Goal: Information Seeking & Learning: Learn about a topic

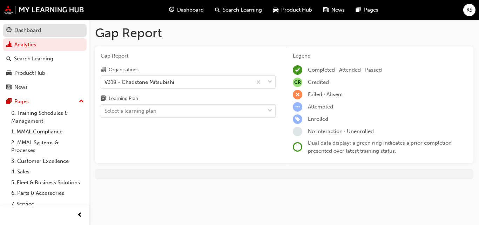
click at [35, 32] on div "Dashboard" at bounding box center [27, 30] width 27 height 8
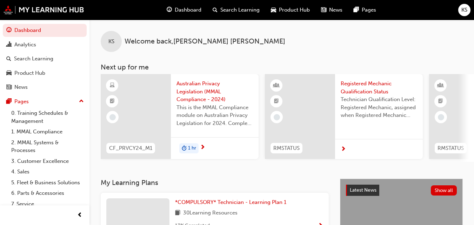
click at [210, 91] on span "Australian Privacy Legislation (MMAL Compliance - 2024)" at bounding box center [214, 92] width 76 height 24
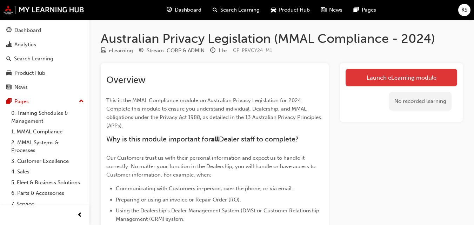
click at [383, 73] on link "Launch eLearning module" at bounding box center [401, 78] width 112 height 18
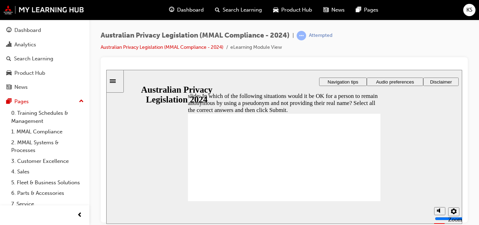
checkbox input "true"
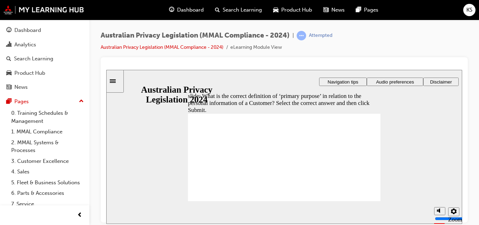
click at [346, 80] on span "Navigation tips" at bounding box center [343, 81] width 31 height 5
radio input "true"
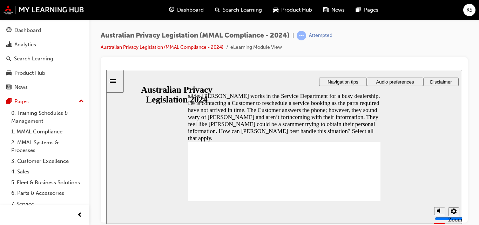
click at [116, 80] on icon "Sidebar Toggle" at bounding box center [115, 80] width 11 height 4
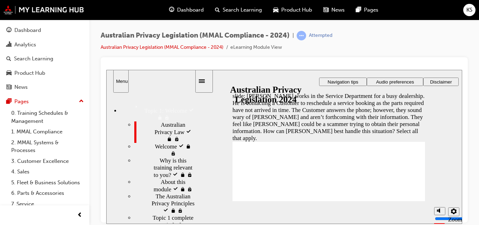
click at [186, 143] on span "locked" at bounding box center [189, 146] width 6 height 7
click at [166, 142] on div "Welcome locked Welcome" at bounding box center [164, 149] width 60 height 14
click at [133, 105] on span "Topic 1: Welcome" at bounding box center [154, 105] width 43 height 7
click at [121, 82] on div "Menu" at bounding box center [121, 80] width 10 height 5
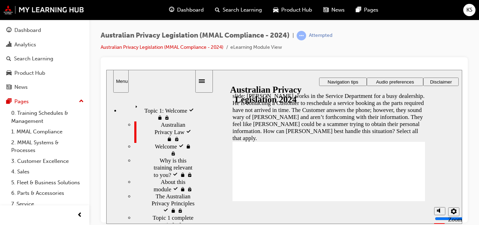
click at [121, 82] on div "Menu" at bounding box center [121, 80] width 10 height 5
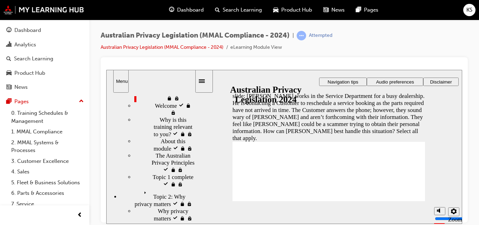
scroll to position [76, 0]
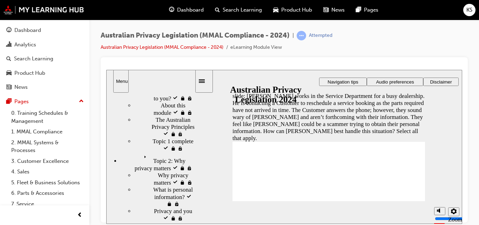
drag, startPoint x: 192, startPoint y: 139, endPoint x: 190, endPoint y: 209, distance: 70.2
click at [190, 209] on div "Topic 1: Welcome Topic 1: Welcome Australian Privacy Law visited Australian Pri…" at bounding box center [150, 157] width 88 height 130
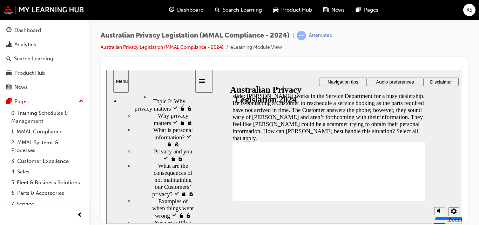
scroll to position [163, 0]
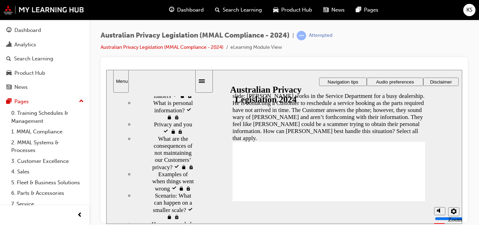
drag, startPoint x: 193, startPoint y: 155, endPoint x: 193, endPoint y: 221, distance: 65.9
click at [193, 148] on div "sidebar" at bounding box center [150, 122] width 88 height 52
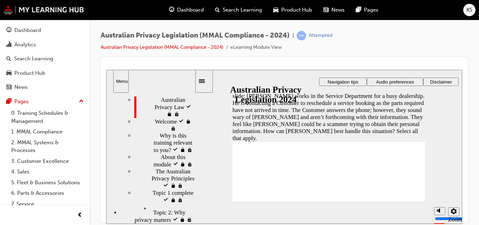
scroll to position [0, 0]
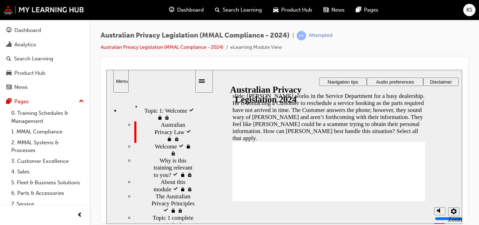
drag, startPoint x: 193, startPoint y: 178, endPoint x: 199, endPoint y: 67, distance: 111.3
click at [199, 69] on html "​of 15​ slide: [PERSON_NAME] works in the Service Department for a busy dealers…" at bounding box center [284, 146] width 356 height 154
click at [208, 47] on link "Australian Privacy Legislation (MMAL Compliance - 2024)" at bounding box center [162, 47] width 123 height 6
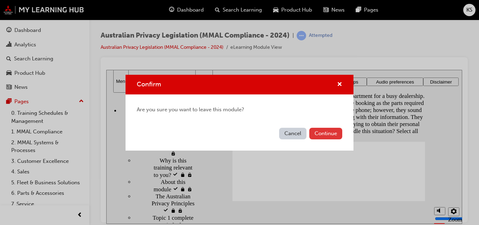
click at [329, 132] on button "Continue" at bounding box center [325, 134] width 33 height 12
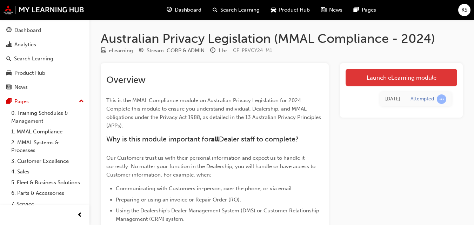
click at [378, 75] on link "Launch eLearning module" at bounding box center [401, 78] width 112 height 18
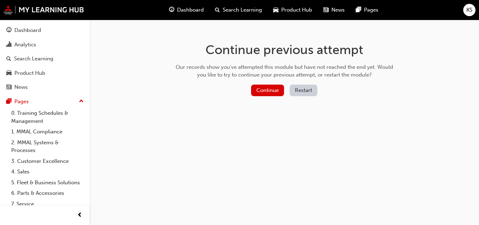
click at [302, 93] on button "Restart" at bounding box center [304, 91] width 28 height 12
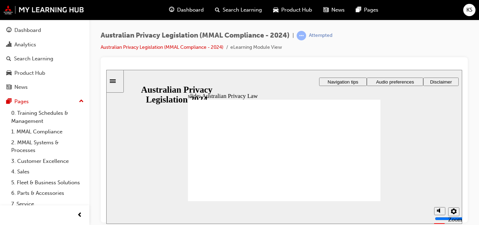
checkbox input "true"
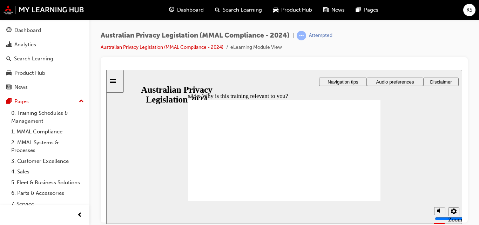
checkbox input "true"
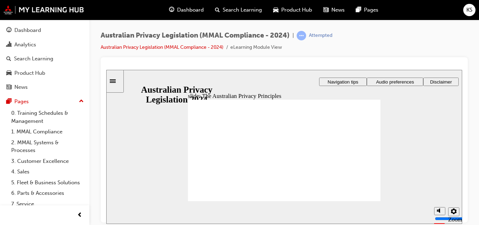
drag, startPoint x: 241, startPoint y: 154, endPoint x: 246, endPoint y: 147, distance: 8.0
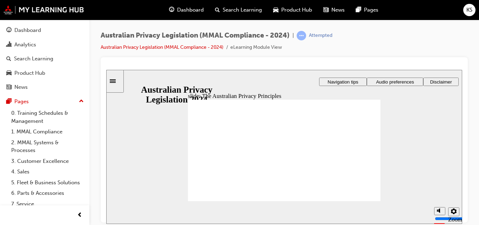
drag, startPoint x: 219, startPoint y: 190, endPoint x: 222, endPoint y: 187, distance: 4.0
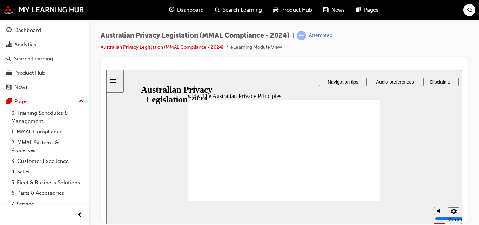
drag, startPoint x: 308, startPoint y: 180, endPoint x: 309, endPoint y: 176, distance: 4.6
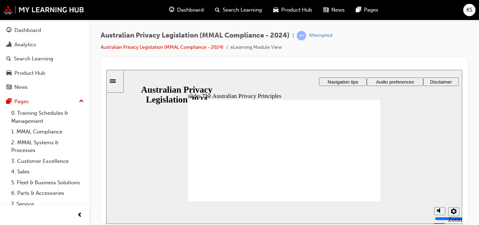
drag, startPoint x: 348, startPoint y: 176, endPoint x: 347, endPoint y: 180, distance: 4.0
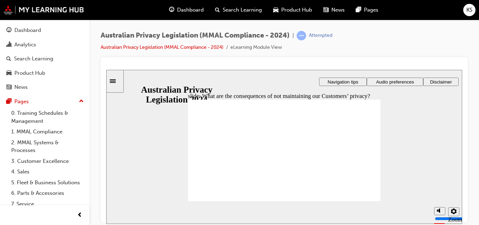
drag, startPoint x: 353, startPoint y: 138, endPoint x: 355, endPoint y: 135, distance: 4.1
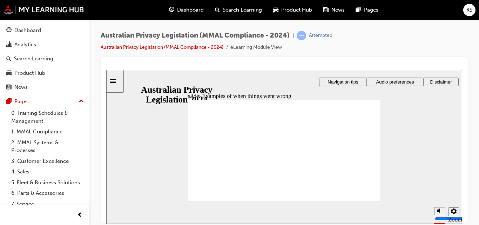
radio input "true"
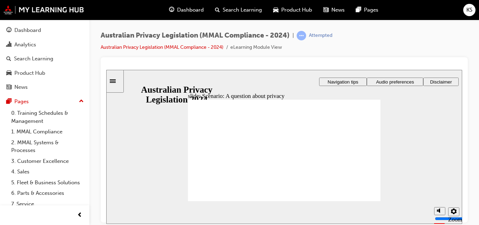
radio input "true"
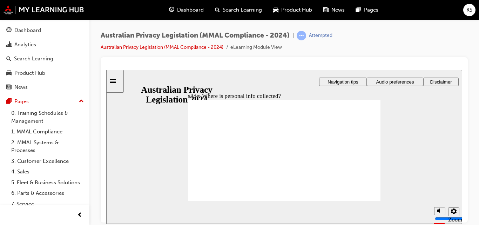
drag, startPoint x: 295, startPoint y: 147, endPoint x: 331, endPoint y: 166, distance: 40.8
drag, startPoint x: 281, startPoint y: 148, endPoint x: 236, endPoint y: 166, distance: 48.2
drag, startPoint x: 236, startPoint y: 166, endPoint x: 357, endPoint y: 172, distance: 120.5
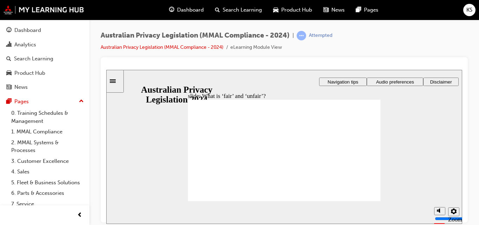
drag, startPoint x: 295, startPoint y: 145, endPoint x: 333, endPoint y: 167, distance: 44.0
drag, startPoint x: 297, startPoint y: 149, endPoint x: 337, endPoint y: 163, distance: 42.3
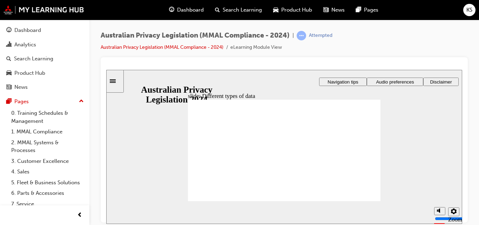
checkbox input "true"
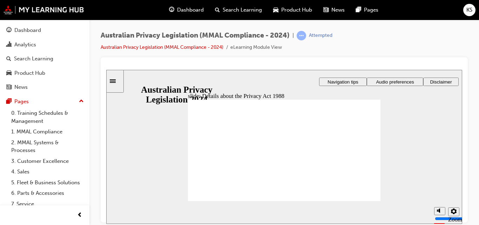
checkbox input "true"
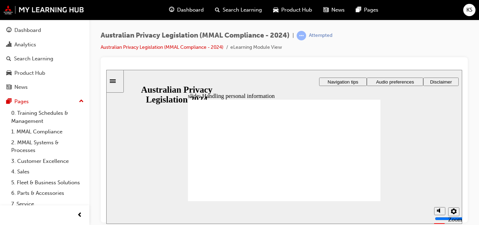
checkbox input "true"
drag, startPoint x: 271, startPoint y: 150, endPoint x: 267, endPoint y: 148, distance: 4.6
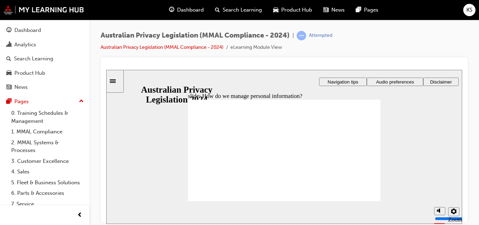
drag, startPoint x: 262, startPoint y: 161, endPoint x: 257, endPoint y: 163, distance: 4.6
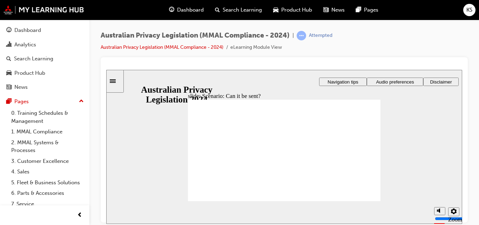
radio input "true"
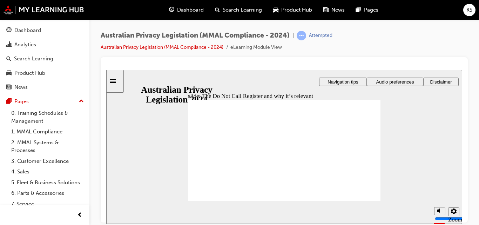
radio input "true"
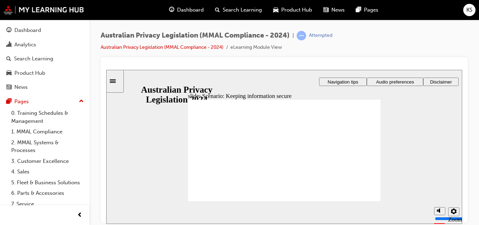
radio input "true"
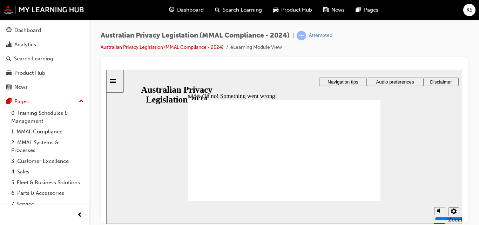
radio input "true"
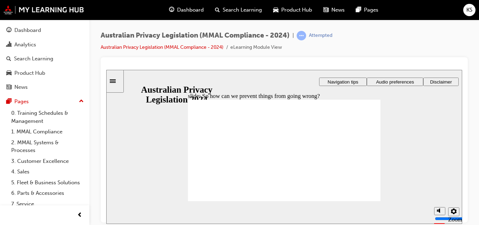
radio input "true"
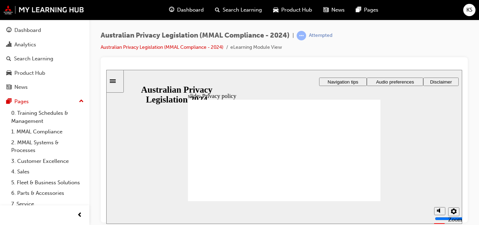
drag, startPoint x: 194, startPoint y: 130, endPoint x: 204, endPoint y: 135, distance: 11.5
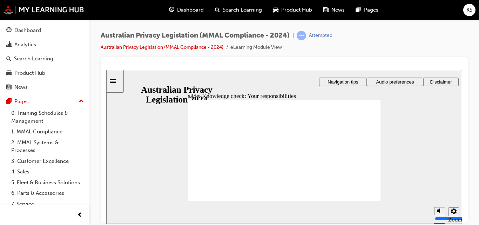
checkbox input "true"
checkbox input "false"
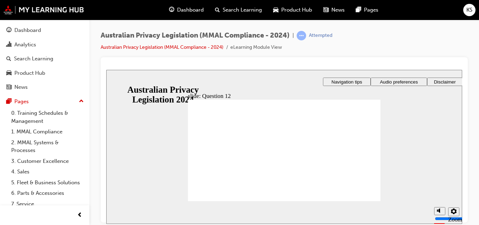
checkbox input "false"
checkbox input "true"
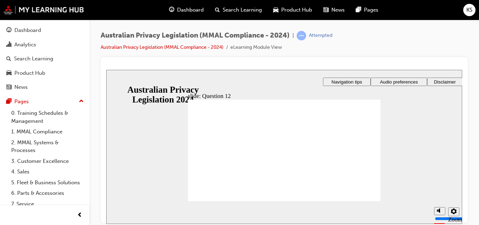
radio input "true"
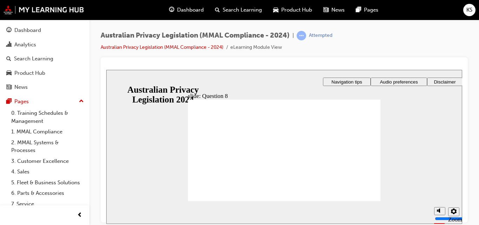
radio input "false"
radio input "true"
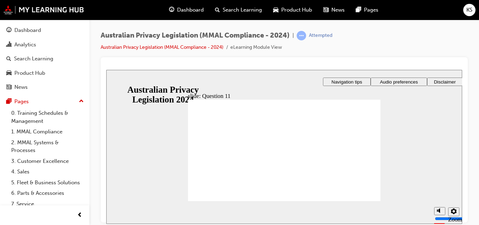
radio input "true"
radio input "false"
radio input "true"
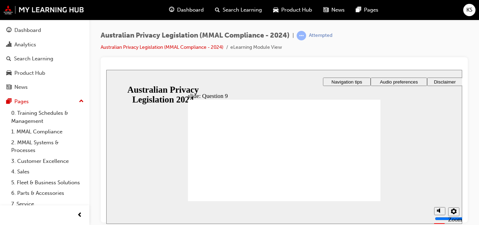
radio input "true"
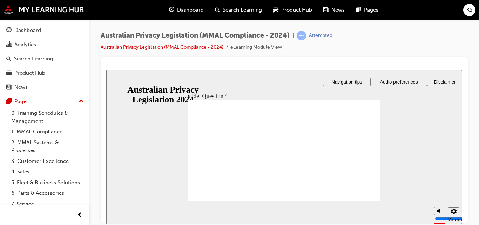
radio input "true"
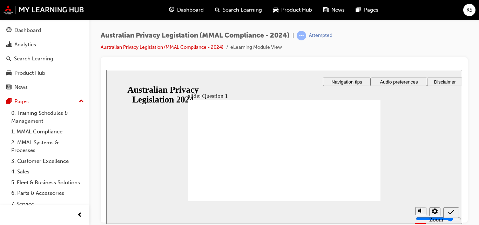
radio input "true"
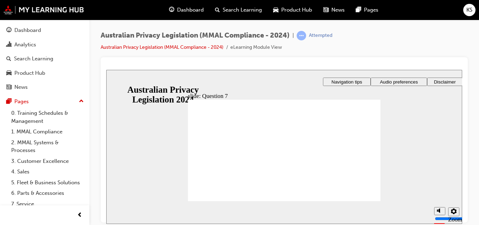
radio input "true"
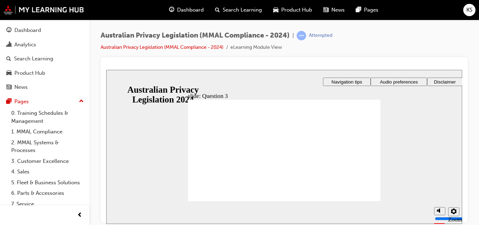
checkbox input "true"
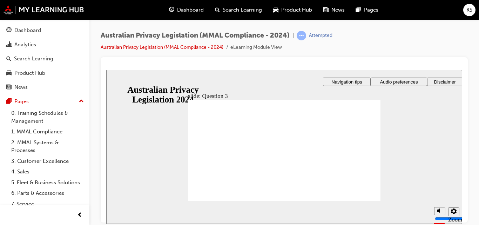
drag, startPoint x: 263, startPoint y: 187, endPoint x: 276, endPoint y: 193, distance: 14.3
radio input "true"
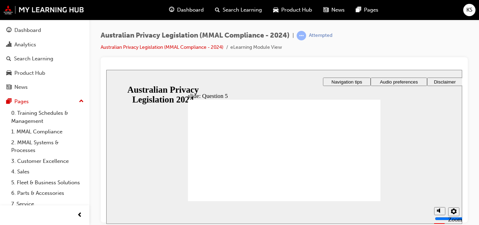
radio input "true"
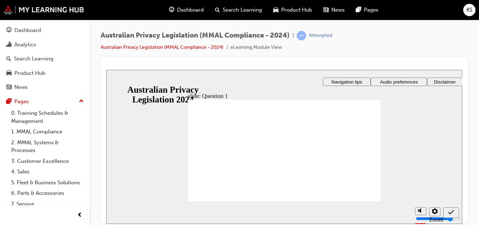
radio input "true"
drag, startPoint x: 210, startPoint y: 190, endPoint x: 212, endPoint y: 194, distance: 4.2
radio input "true"
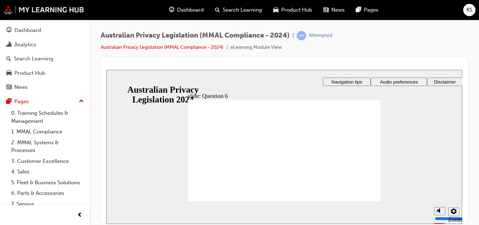
radio input "true"
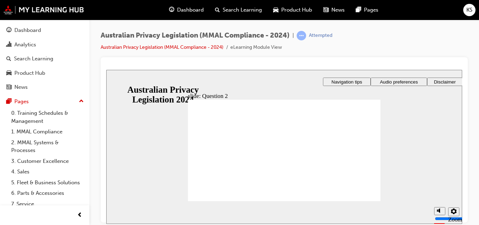
radio input "true"
checkbox input "true"
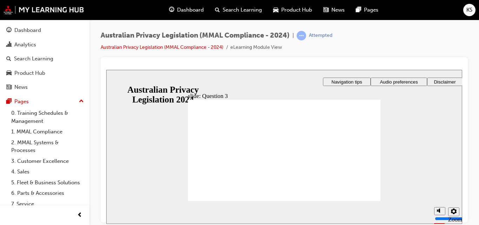
checkbox input "true"
drag, startPoint x: 232, startPoint y: 187, endPoint x: 236, endPoint y: 189, distance: 4.4
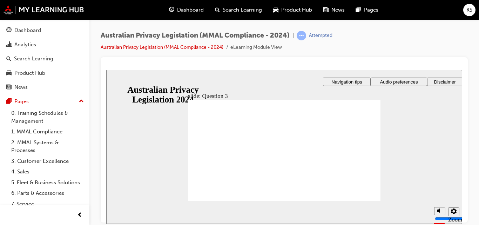
radio input "true"
drag, startPoint x: 206, startPoint y: 190, endPoint x: 206, endPoint y: 195, distance: 4.6
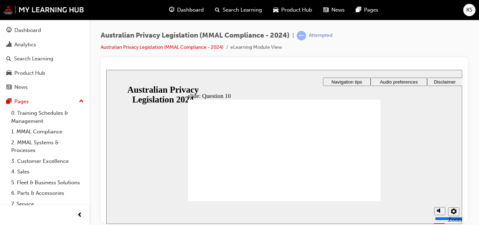
radio input "true"
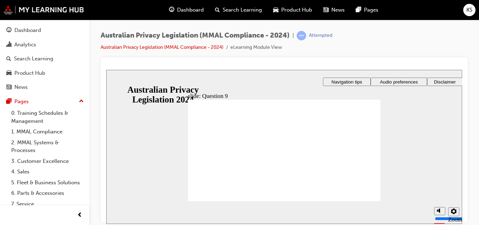
radio input "true"
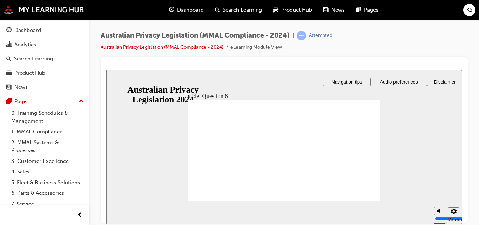
radio input "true"
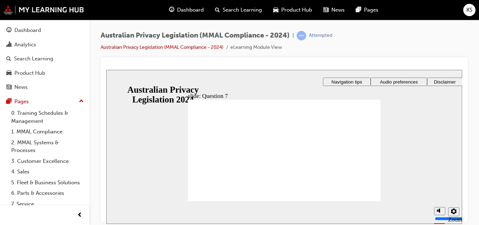
radio input "true"
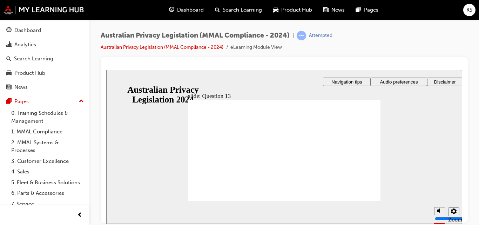
checkbox input "true"
checkbox input "false"
checkbox input "true"
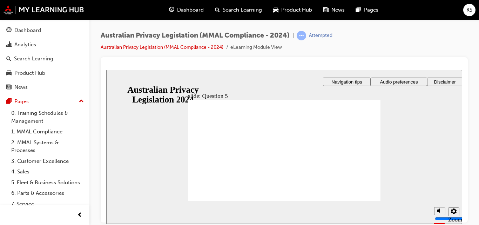
radio input "true"
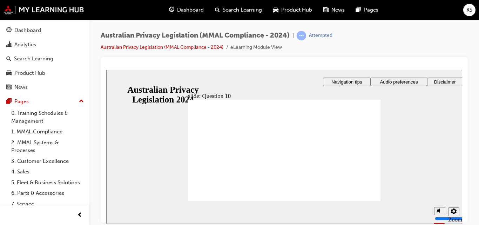
radio input "true"
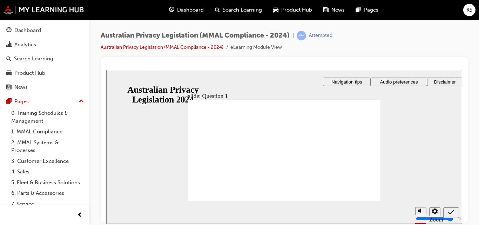
radio input "true"
checkbox input "true"
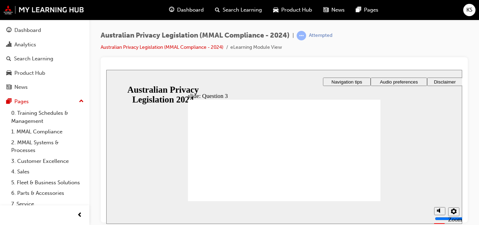
checkbox input "false"
radio input "true"
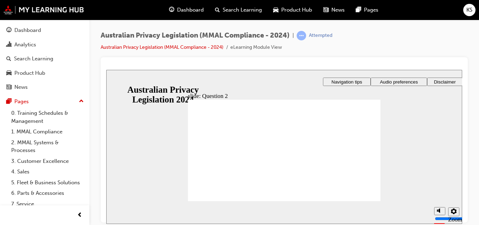
checkbox input "true"
drag, startPoint x: 295, startPoint y: 198, endPoint x: 306, endPoint y: 200, distance: 10.3
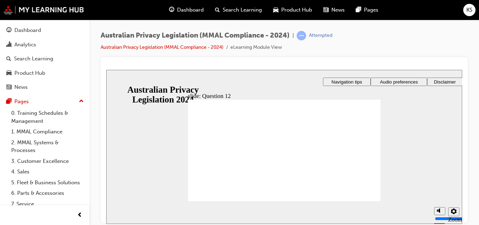
drag, startPoint x: 320, startPoint y: 206, endPoint x: 333, endPoint y: 204, distance: 12.5
click at [320, 206] on section "Playback Speed 2 1.75 1.5 1.25 0.75" at bounding box center [284, 212] width 356 height 23
radio input "true"
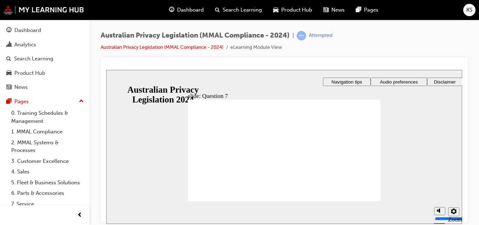
radio input "true"
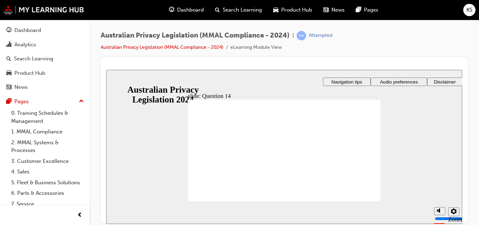
click at [273, 219] on section "Playback Speed 2 1.75 1.5 1.25 0.75" at bounding box center [284, 212] width 356 height 23
radio input "true"
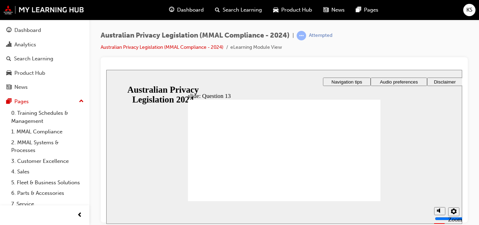
radio input "true"
drag, startPoint x: 205, startPoint y: 193, endPoint x: 205, endPoint y: 185, distance: 7.7
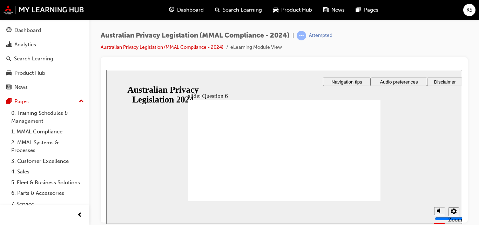
radio input "true"
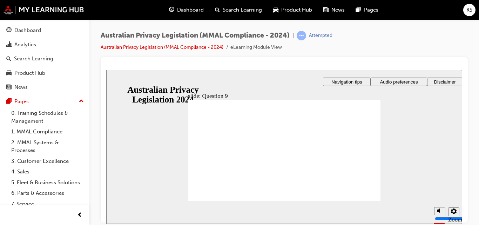
radio input "true"
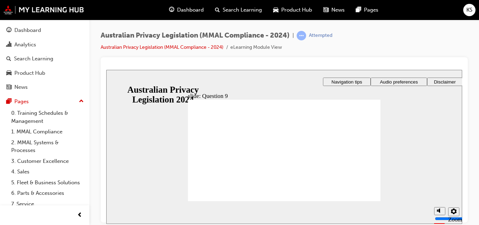
radio input "false"
radio input "true"
drag, startPoint x: 215, startPoint y: 192, endPoint x: 214, endPoint y: 196, distance: 5.0
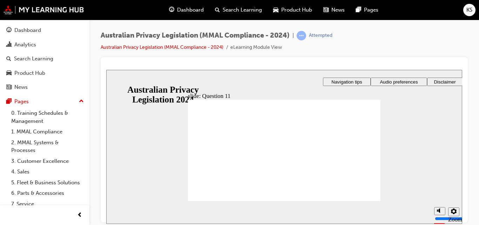
radio input "true"
checkbox input "true"
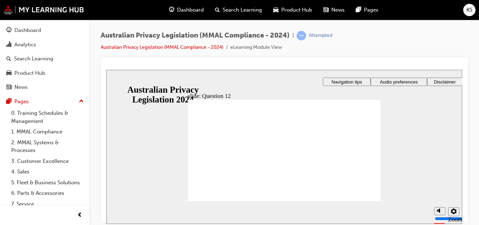
radio input "true"
drag, startPoint x: 209, startPoint y: 192, endPoint x: 207, endPoint y: 195, distance: 4.3
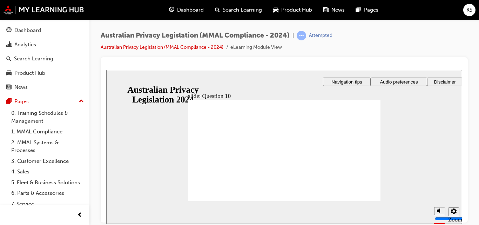
radio input "true"
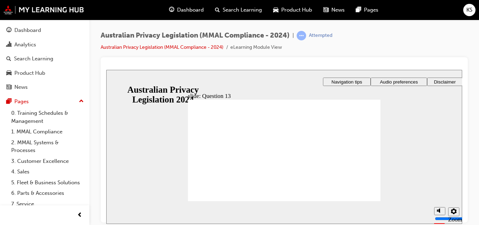
radio input "true"
drag, startPoint x: 220, startPoint y: 190, endPoint x: 217, endPoint y: 193, distance: 3.7
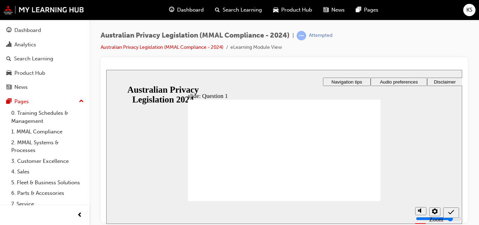
radio input "true"
drag, startPoint x: 223, startPoint y: 190, endPoint x: 220, endPoint y: 194, distance: 5.0
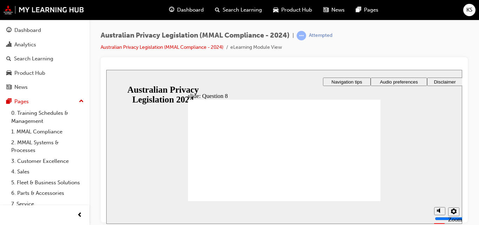
radio input "true"
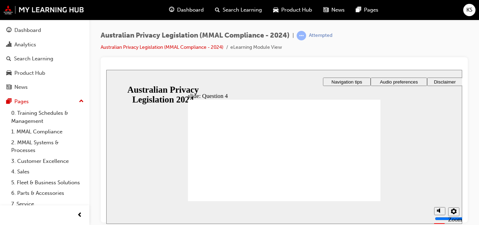
radio input "true"
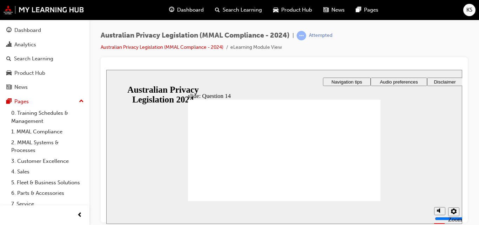
radio input "true"
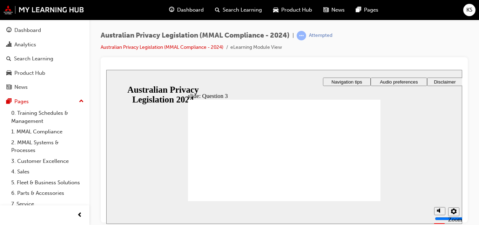
checkbox input "true"
radio input "true"
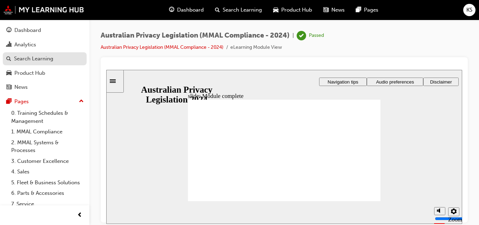
click at [79, 57] on link "Search Learning" at bounding box center [45, 58] width 84 height 13
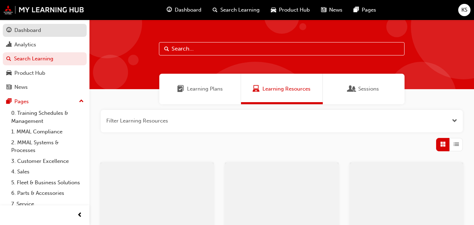
click at [47, 28] on div "Dashboard" at bounding box center [44, 30] width 77 height 9
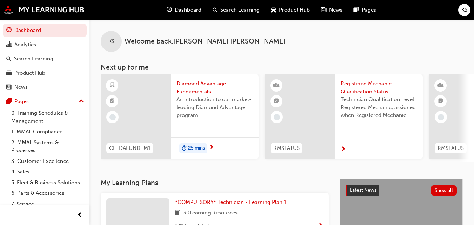
drag, startPoint x: 231, startPoint y: 165, endPoint x: 253, endPoint y: 168, distance: 22.7
click at [253, 168] on div "KS Welcome back , KENN SARTE Next up for me CF_DAFUND_M1 Diamond Advantage: Fun…" at bounding box center [281, 99] width 384 height 159
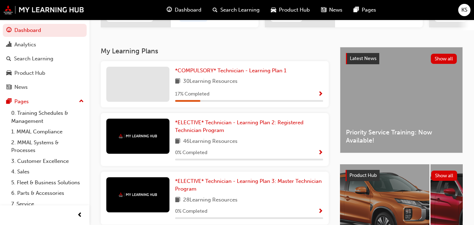
scroll to position [132, 0]
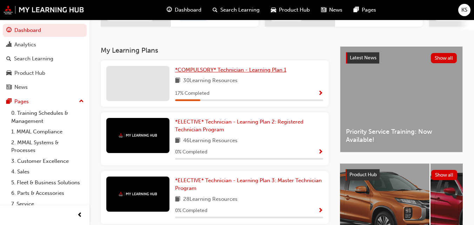
click at [262, 70] on span "*COMPULSORY* Technician - Learning Plan 1" at bounding box center [230, 70] width 111 height 6
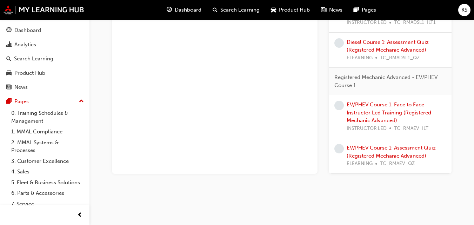
scroll to position [1121, 0]
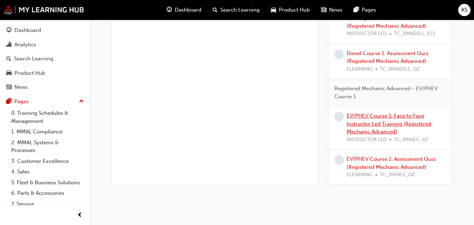
click at [414, 116] on link "EV/PHEV Course 1: Face to Face Instructor Led Training (Registered Mechanic Adv…" at bounding box center [389, 124] width 85 height 22
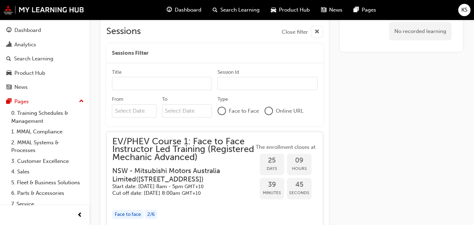
scroll to position [1121, 0]
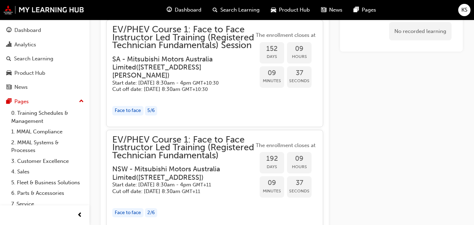
click at [415, 116] on div "No recorded learning" at bounding box center [401, 26] width 123 height 2139
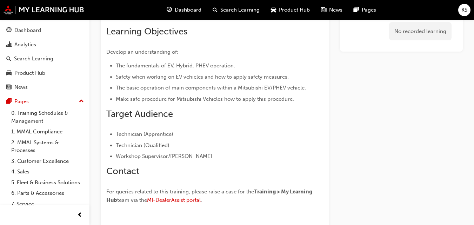
scroll to position [0, 0]
